Goal: Information Seeking & Learning: Learn about a topic

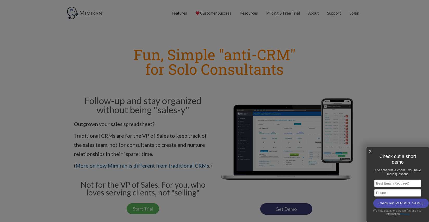
click at [371, 151] on link "X" at bounding box center [370, 151] width 3 height 9
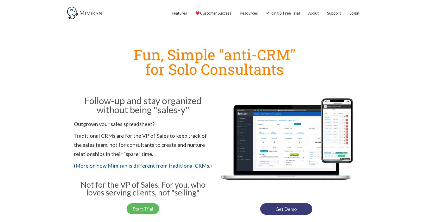
click at [55, 119] on section "Fun, Simple "anti-CRM" for Solo Consultants Follow-up and stay organized withou…" at bounding box center [214, 129] width 429 height 181
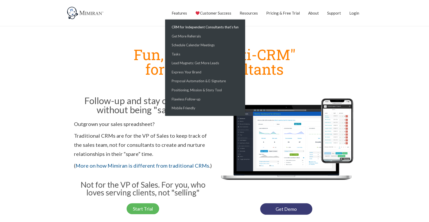
click at [184, 29] on link "CRM for Independent Consultants that’s fun" at bounding box center [204, 27] width 77 height 9
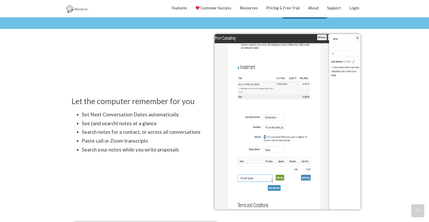
scroll to position [670, 0]
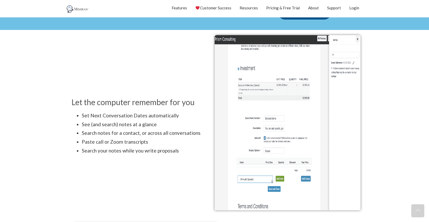
click at [308, 97] on img at bounding box center [288, 122] width 146 height 175
click at [298, 113] on img at bounding box center [288, 122] width 146 height 175
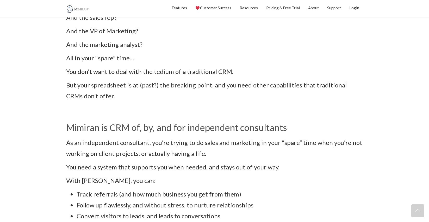
scroll to position [0, 0]
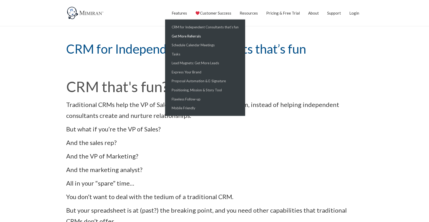
click at [184, 38] on link "Get More Referrals" at bounding box center [204, 36] width 77 height 9
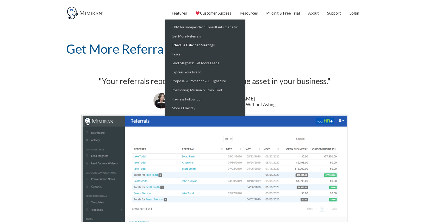
click at [184, 46] on link "Schedule Calendar Meetings" at bounding box center [204, 45] width 77 height 9
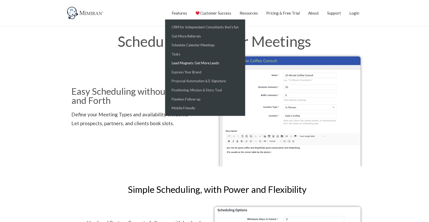
click at [179, 63] on link "Lead Magnets: Get More Leads" at bounding box center [204, 63] width 77 height 9
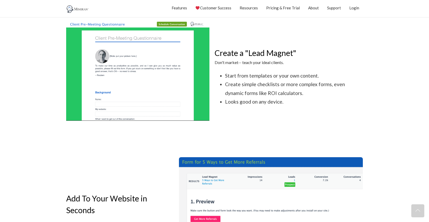
scroll to position [248, 0]
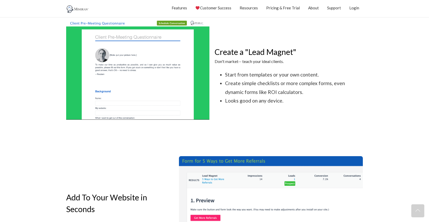
click at [114, 90] on img at bounding box center [137, 70] width 143 height 100
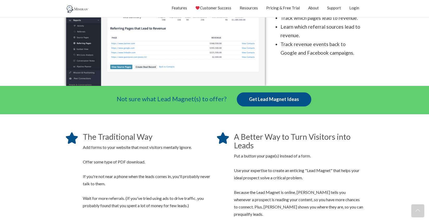
scroll to position [642, 0]
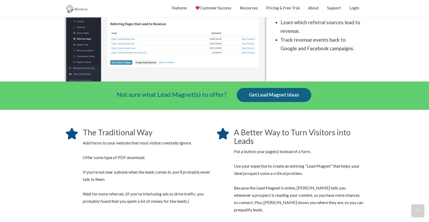
click at [265, 97] on link "Get Lead Magnet Ideas" at bounding box center [274, 95] width 75 height 14
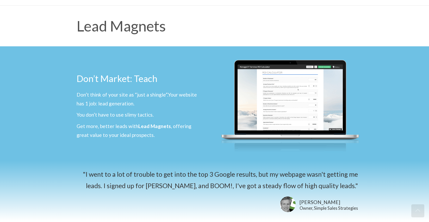
scroll to position [0, 0]
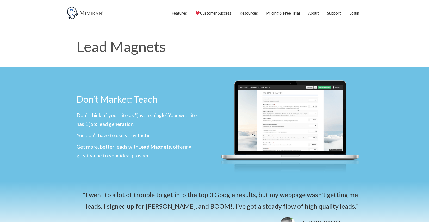
click at [395, 51] on section "Lead Magnets" at bounding box center [214, 46] width 429 height 41
click at [249, 52] on h1 "Lead Magnets" at bounding box center [215, 46] width 276 height 15
click at [78, 14] on img at bounding box center [85, 13] width 39 height 13
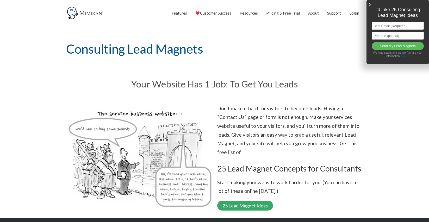
click at [240, 201] on link "25 Lead Magnet Ideas" at bounding box center [245, 206] width 56 height 10
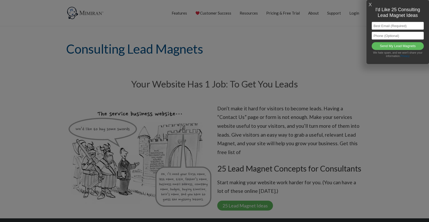
click at [371, 4] on link "X" at bounding box center [370, 5] width 3 height 9
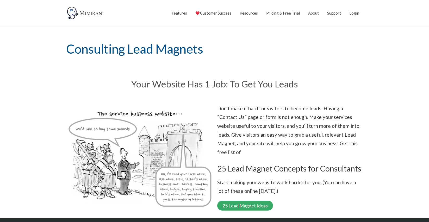
click at [249, 201] on link "25 Lead Magnet Ideas" at bounding box center [245, 206] width 56 height 10
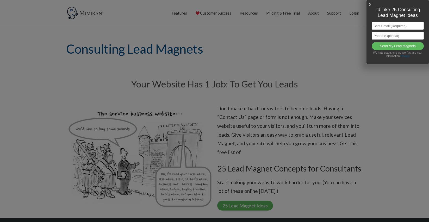
click at [371, 4] on link "X" at bounding box center [370, 5] width 3 height 9
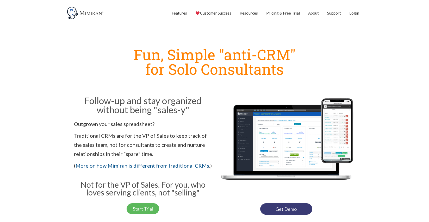
click at [123, 126] on p "Outgrown your sales spreadsheet?" at bounding box center [143, 124] width 138 height 9
